Goal: Task Accomplishment & Management: Use online tool/utility

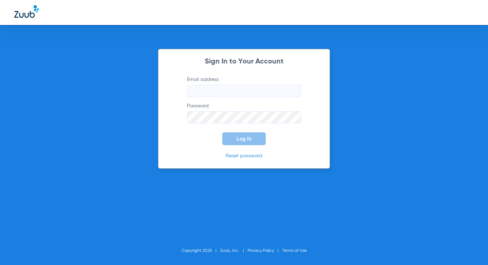
type input "[EMAIL_ADDRESS][DOMAIN_NAME]"
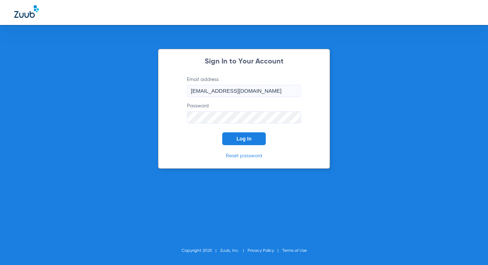
click at [249, 137] on span "Log In" at bounding box center [243, 139] width 15 height 6
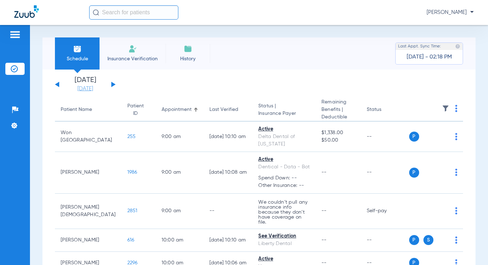
click at [96, 86] on link "[DATE]" at bounding box center [85, 88] width 43 height 7
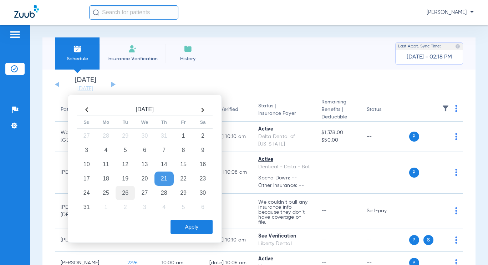
click at [130, 189] on td "26" at bounding box center [125, 193] width 19 height 14
click at [206, 231] on button "Apply" at bounding box center [191, 227] width 42 height 14
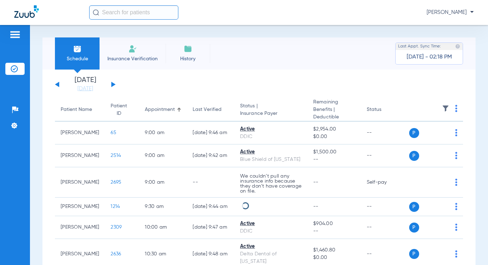
click at [454, 108] on th at bounding box center [436, 109] width 54 height 23
click at [455, 108] on img at bounding box center [456, 108] width 2 height 7
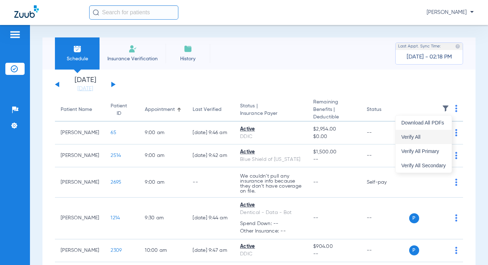
click at [427, 133] on button "Verify All" at bounding box center [423, 137] width 56 height 14
